Goal: Task Accomplishment & Management: Complete application form

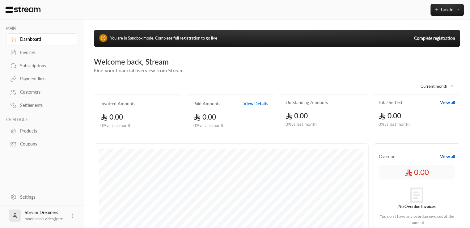
click at [431, 36] on link "Complete registration" at bounding box center [434, 38] width 41 height 6
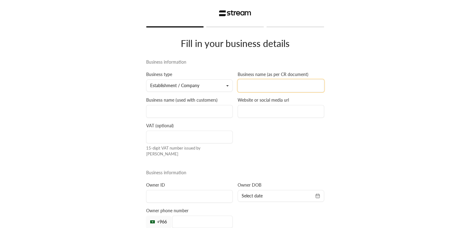
click at [252, 89] on input at bounding box center [281, 85] width 86 height 13
type input "Stream"
click at [211, 111] on input at bounding box center [189, 111] width 86 height 13
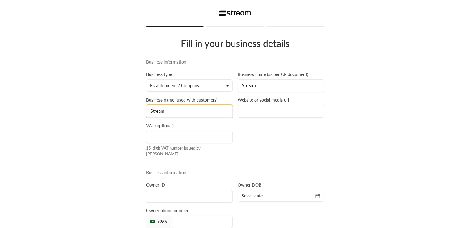
type input "Stream"
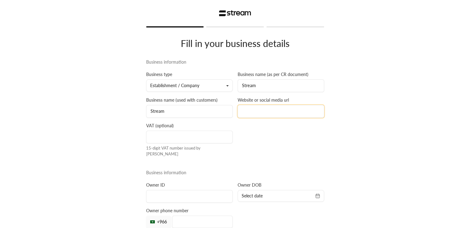
click at [254, 115] on input at bounding box center [281, 111] width 86 height 13
type input "[DOMAIN_NAME][URL]"
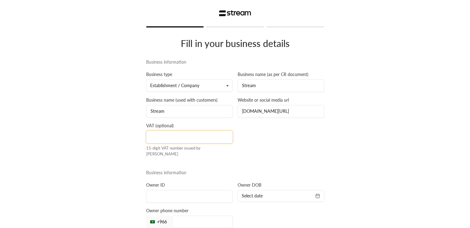
click at [180, 135] on input at bounding box center [189, 137] width 86 height 13
click at [85, 137] on div "Fill in your business details Business information Business type Establishment …" at bounding box center [235, 145] width 470 height 290
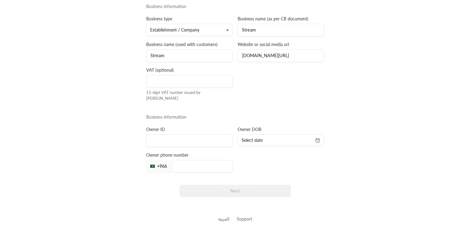
scroll to position [56, 0]
click at [157, 138] on input at bounding box center [189, 140] width 86 height 13
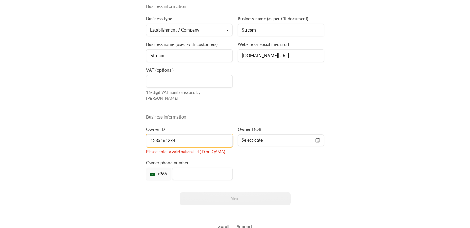
click at [186, 134] on input "1235161234" at bounding box center [189, 140] width 86 height 13
type input "1235161234"
type input "2358994024"
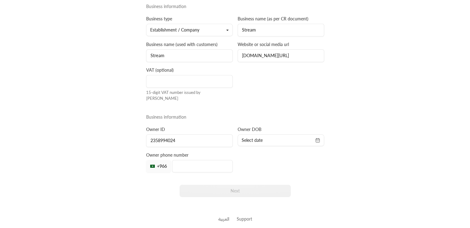
click at [267, 150] on div "Business information Business type Establishment / Company Business name (as pe…" at bounding box center [235, 103] width 183 height 200
click at [268, 137] on span "Select date" at bounding box center [281, 140] width 78 height 6
select select "*"
select select "****"
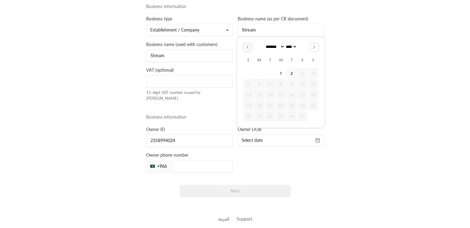
click at [249, 46] on button "Go to the Previous Month" at bounding box center [247, 47] width 9 height 9
select select "*"
click at [249, 46] on div "******* ******** ***** ***** *** **** **** ****** ********* ******* ******** **…" at bounding box center [281, 82] width 76 height 79
click at [249, 46] on div "******* ******** ***** ***** *** **** **** ****** ********* ******* ******** **…" at bounding box center [281, 77] width 76 height 90
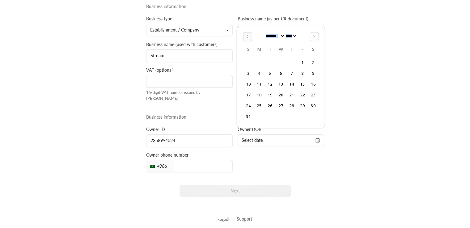
click at [249, 46] on div "******* ******** ***** ***** *** **** **** ****** ********* ******* ******** **…" at bounding box center [281, 77] width 76 height 90
click at [281, 73] on button "6" at bounding box center [280, 73] width 10 height 10
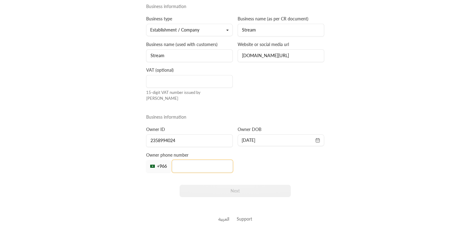
click at [198, 162] on input "tel" at bounding box center [202, 166] width 61 height 12
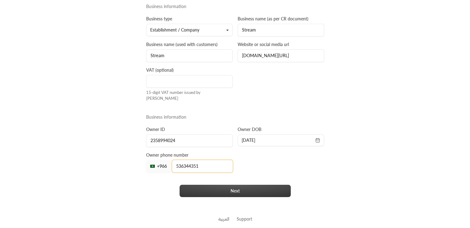
type input "536344351"
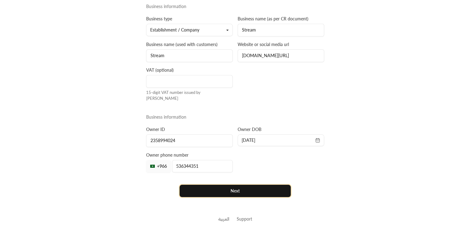
click at [197, 185] on button "Next" at bounding box center [234, 191] width 111 height 12
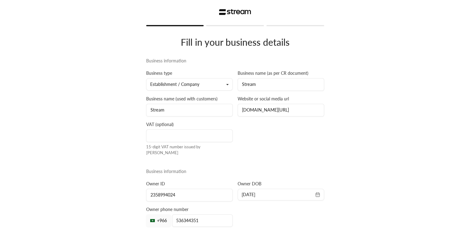
scroll to position [0, 0]
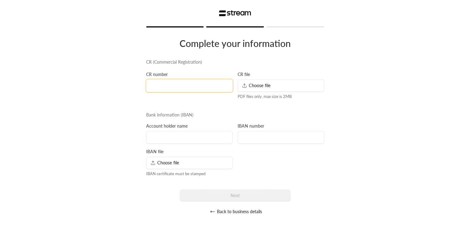
click at [184, 84] on input at bounding box center [189, 85] width 86 height 13
click at [261, 78] on div "CR file Choose file PDF files only, max size is 2MB" at bounding box center [280, 85] width 91 height 28
click at [258, 85] on span "Choose file" at bounding box center [256, 85] width 29 height 6
click at [205, 85] on input "12342134" at bounding box center [189, 85] width 86 height 13
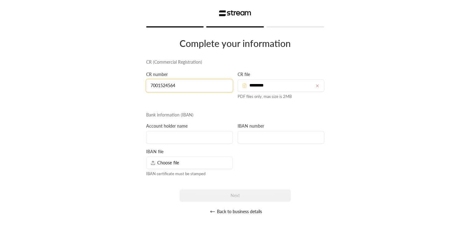
type input "7001524564"
click at [209, 131] on input at bounding box center [189, 137] width 86 height 13
type input "Mo Rashad"
click at [242, 138] on input at bounding box center [281, 137] width 86 height 13
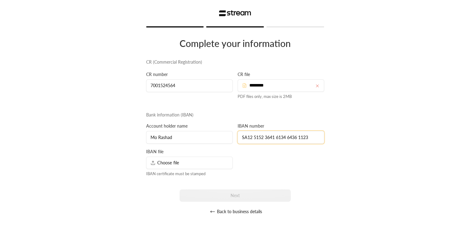
type input "SA12 5152 3641 6134 6436 1123"
click at [191, 164] on div "Choose file" at bounding box center [189, 163] width 86 height 12
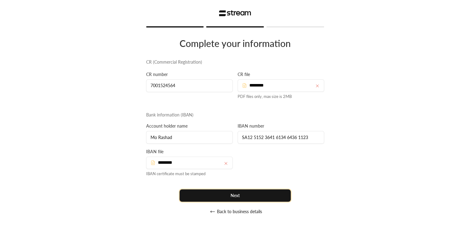
click at [226, 192] on button "Next" at bounding box center [234, 195] width 111 height 12
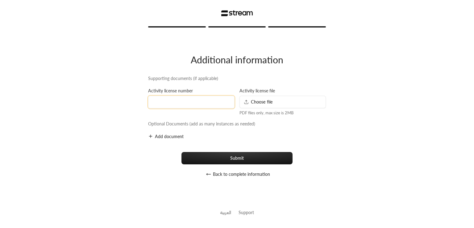
click at [185, 100] on input at bounding box center [191, 102] width 86 height 13
type input "12312421412"
click at [266, 104] on span "Choose file" at bounding box center [258, 102] width 29 height 6
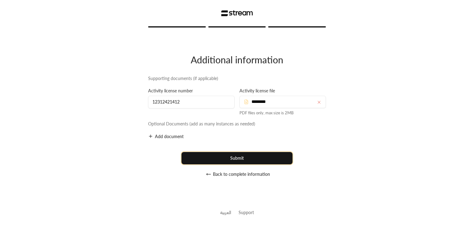
click at [199, 154] on button "Submit" at bounding box center [237, 158] width 111 height 12
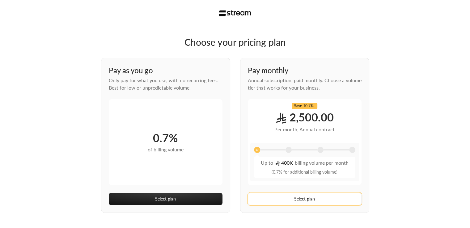
click at [305, 197] on button "Select plan" at bounding box center [305, 199] width 114 height 12
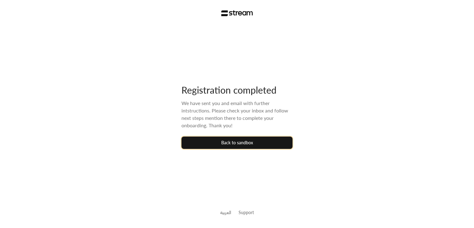
click at [233, 143] on button "Back to sandbox" at bounding box center [237, 143] width 111 height 12
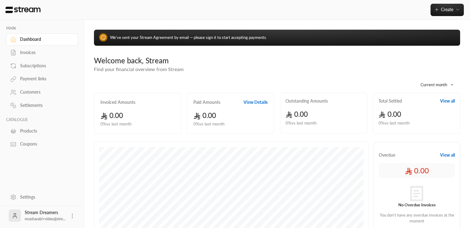
click at [72, 217] on icon at bounding box center [72, 216] width 6 height 6
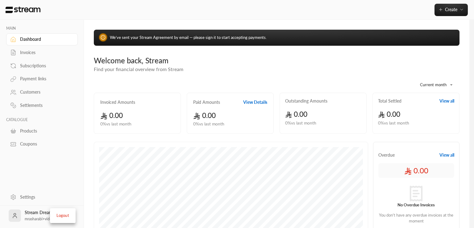
click at [63, 213] on li "Logout" at bounding box center [63, 216] width 23 height 10
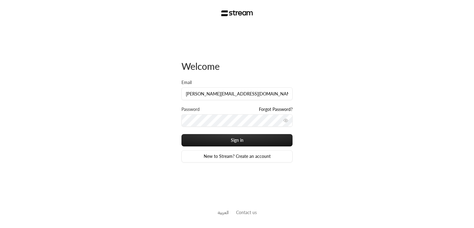
type input "[PERSON_NAME][EMAIL_ADDRESS][DOMAIN_NAME]"
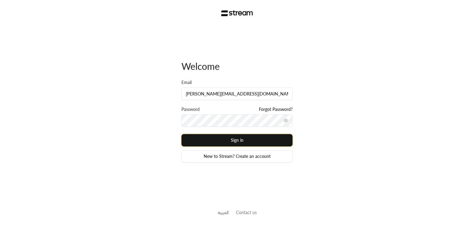
click at [239, 138] on button "Sign in" at bounding box center [237, 140] width 111 height 12
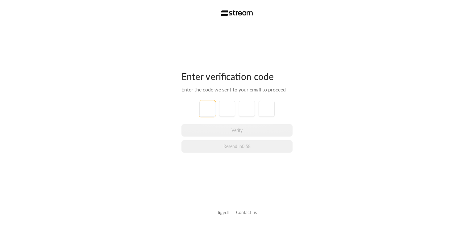
type input "1"
type input "2"
type input "3"
type input "4"
